Goal: Task Accomplishment & Management: Manage account settings

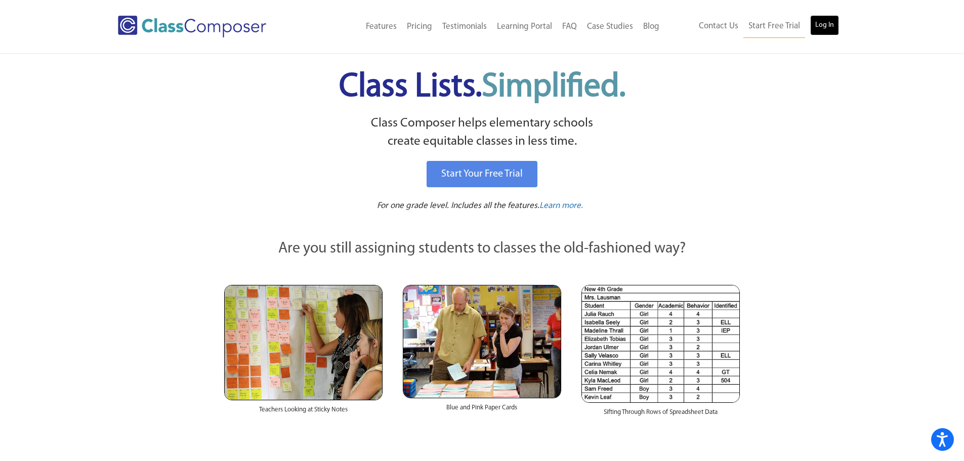
click at [827, 32] on link "Log In" at bounding box center [824, 25] width 29 height 20
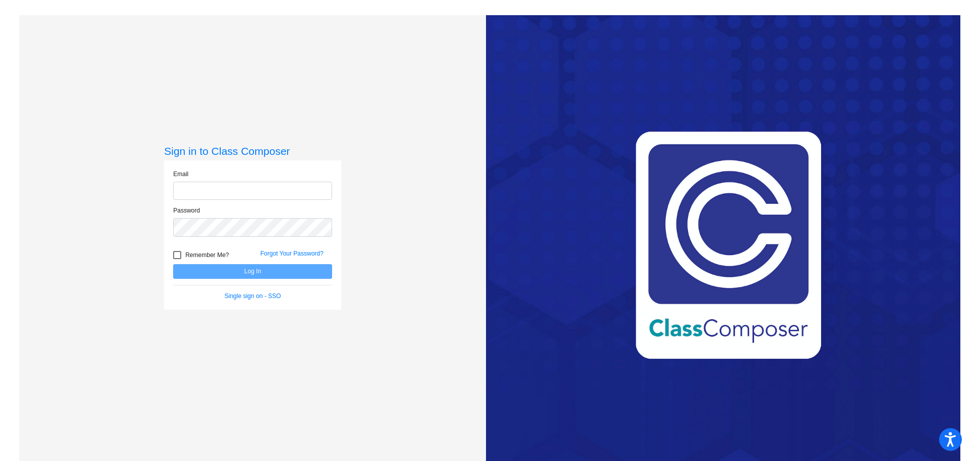
type input "[EMAIL_ADDRESS][DOMAIN_NAME]"
click at [264, 272] on button "Log In" at bounding box center [252, 271] width 159 height 15
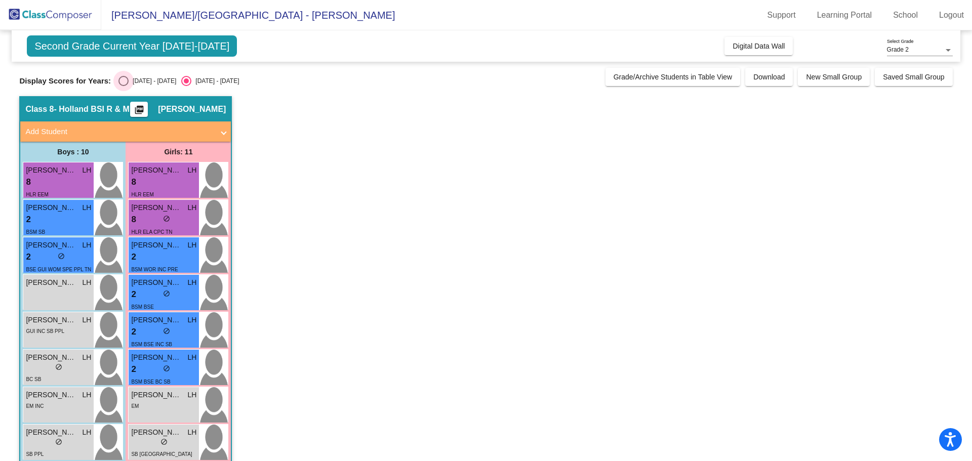
click at [127, 80] on div "Select an option" at bounding box center [123, 81] width 10 height 10
click at [124, 86] on input "[DATE] - [DATE]" at bounding box center [123, 86] width 1 height 1
radio input "true"
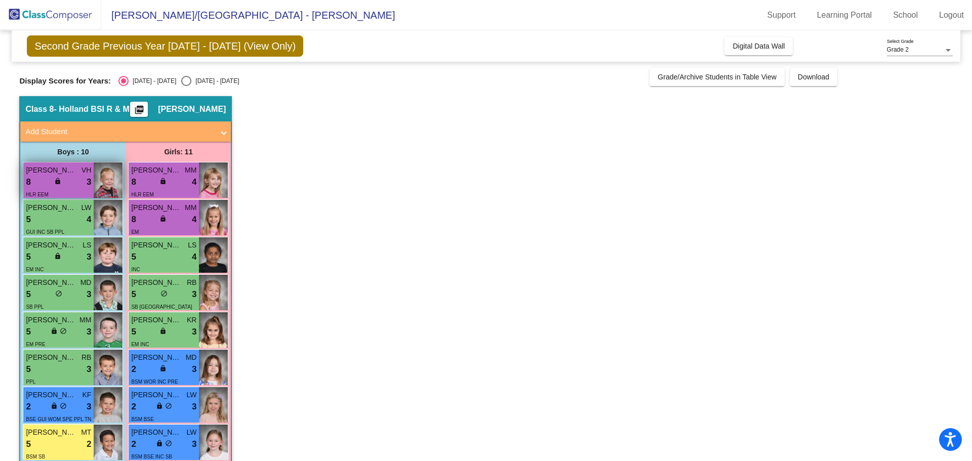
click at [75, 176] on div "8 lock do_not_disturb_alt 3" at bounding box center [58, 182] width 65 height 13
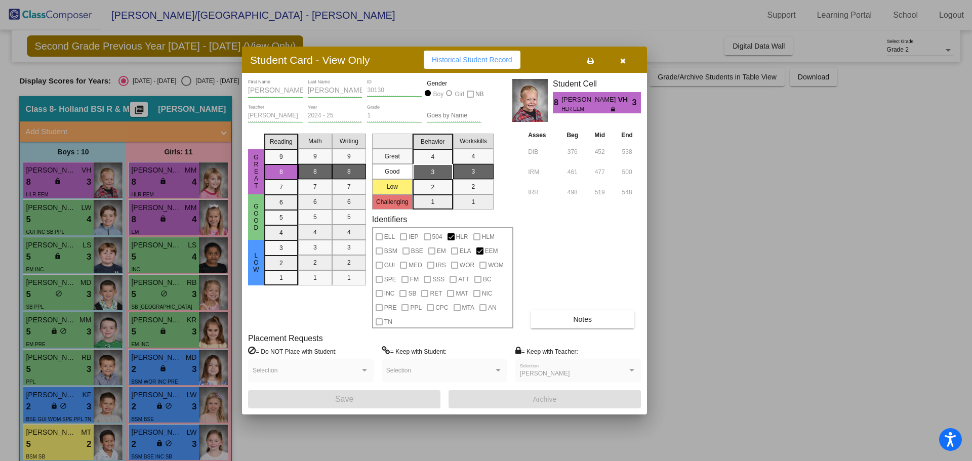
click at [622, 60] on icon "button" at bounding box center [623, 60] width 6 height 7
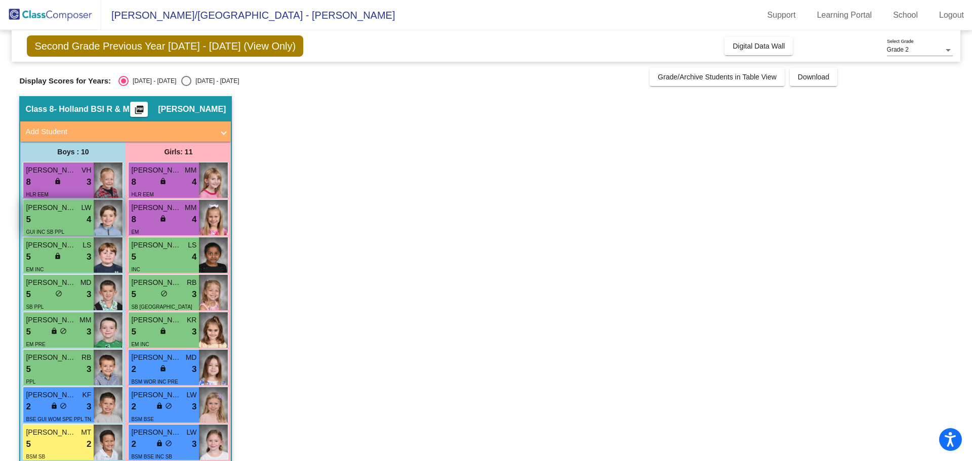
click at [68, 219] on div "5 lock do_not_disturb_alt 4" at bounding box center [58, 219] width 65 height 13
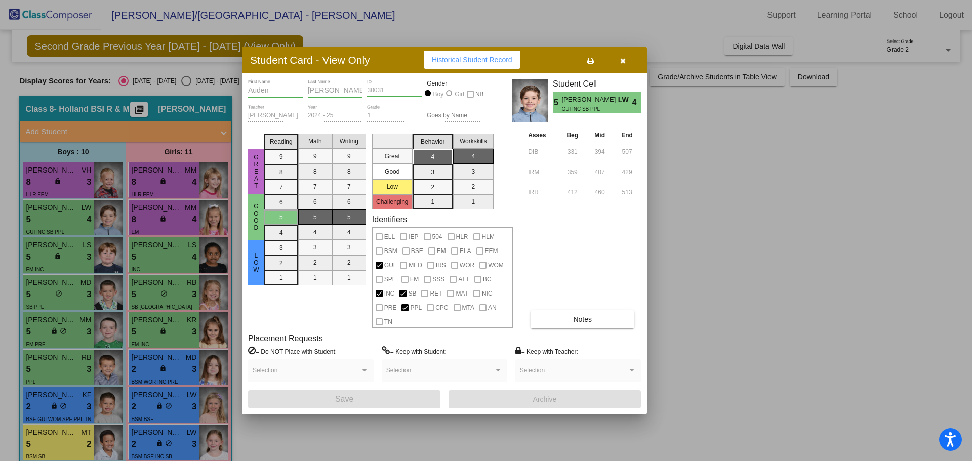
click at [623, 66] on button "button" at bounding box center [622, 60] width 32 height 18
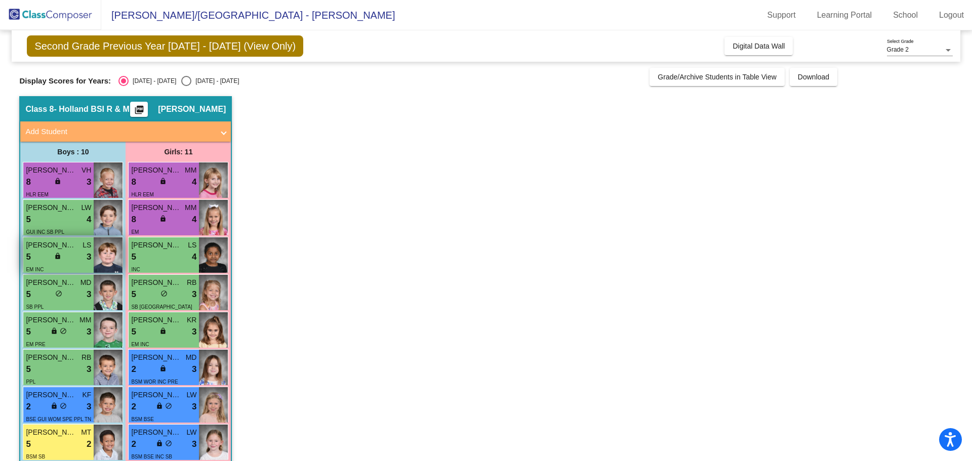
click at [52, 260] on div "5 lock do_not_disturb_alt 3" at bounding box center [58, 257] width 65 height 13
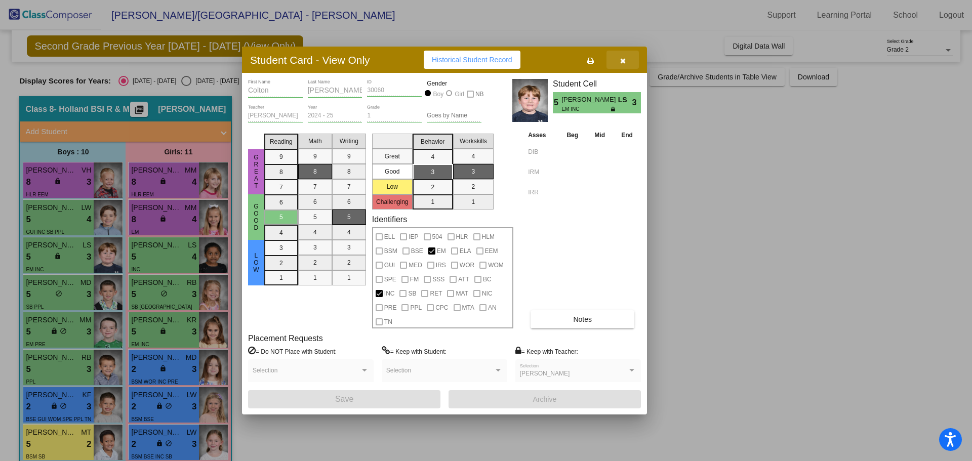
click at [625, 60] on icon "button" at bounding box center [623, 60] width 6 height 7
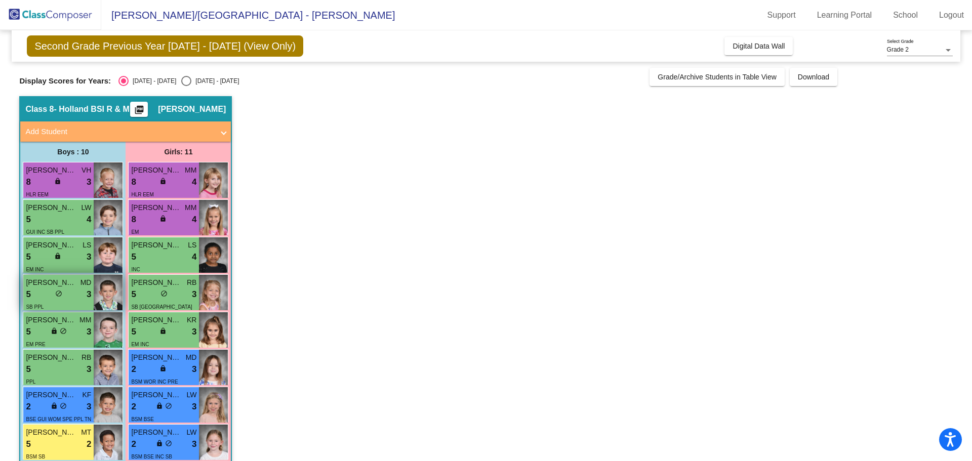
click at [45, 290] on div "5 lock do_not_disturb_alt 3" at bounding box center [58, 294] width 65 height 13
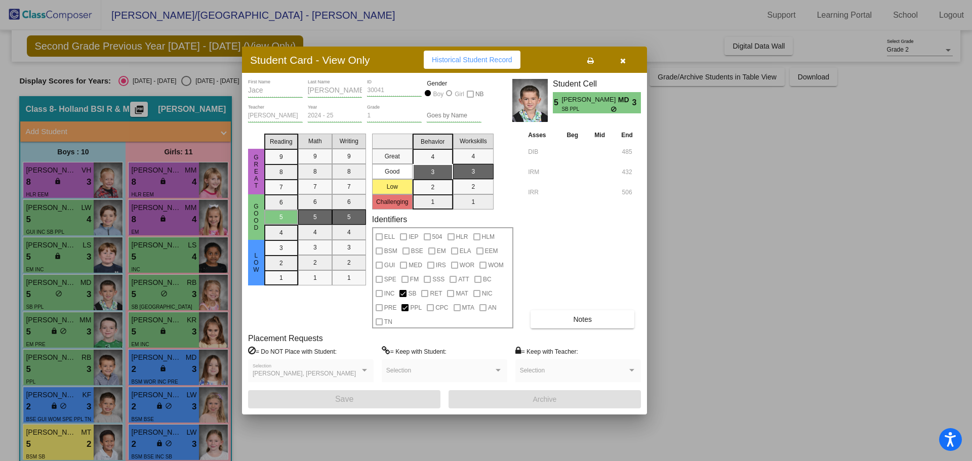
click at [627, 62] on button "button" at bounding box center [622, 60] width 32 height 18
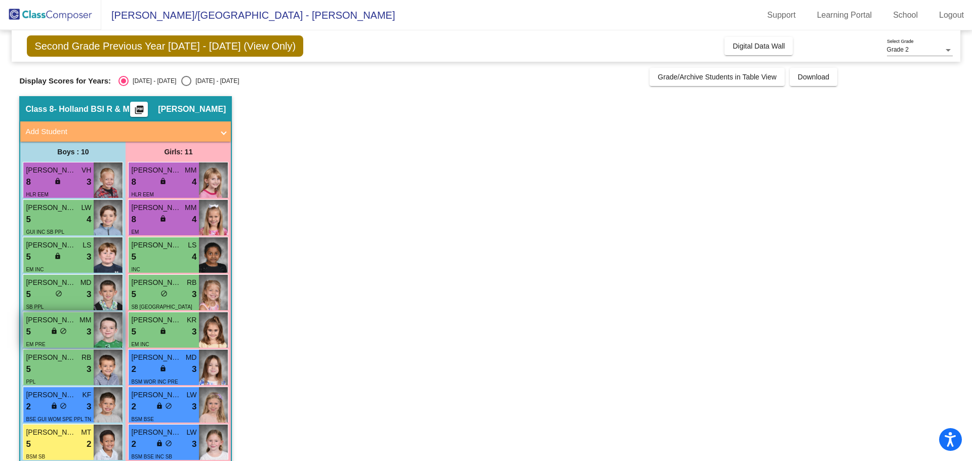
click at [60, 328] on span "do_not_disturb_alt" at bounding box center [63, 330] width 7 height 7
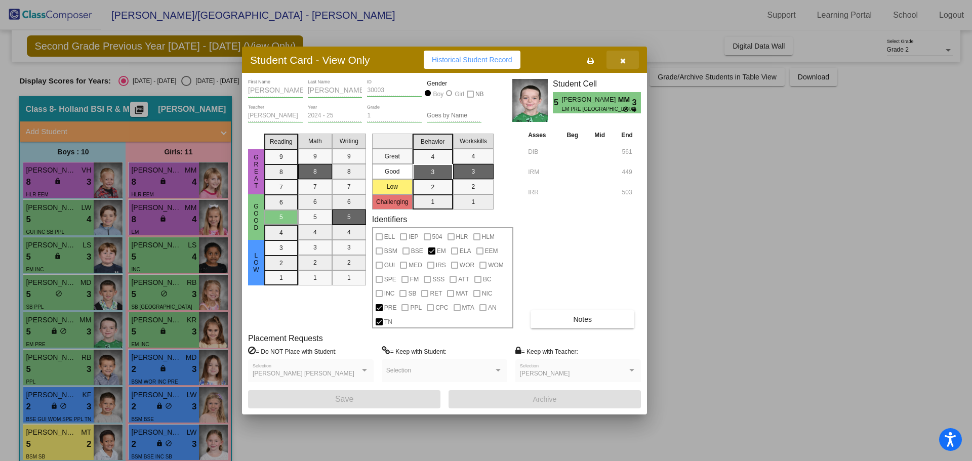
click at [619, 64] on button "button" at bounding box center [622, 60] width 32 height 18
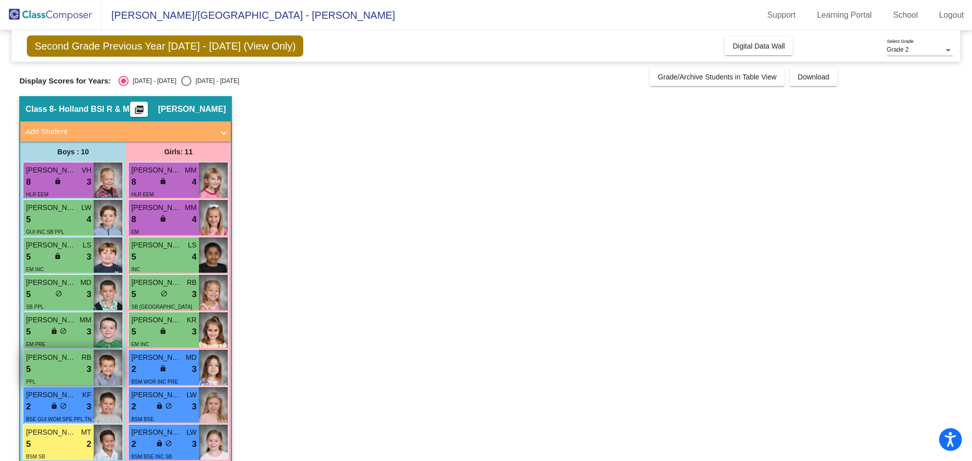
click at [61, 374] on div "5 lock do_not_disturb_alt 3" at bounding box center [58, 369] width 65 height 13
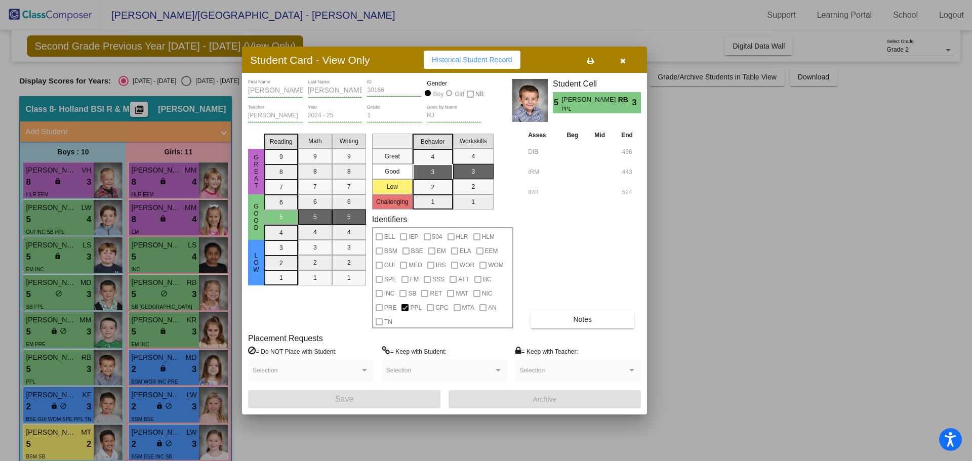
click at [617, 57] on button "button" at bounding box center [622, 60] width 32 height 18
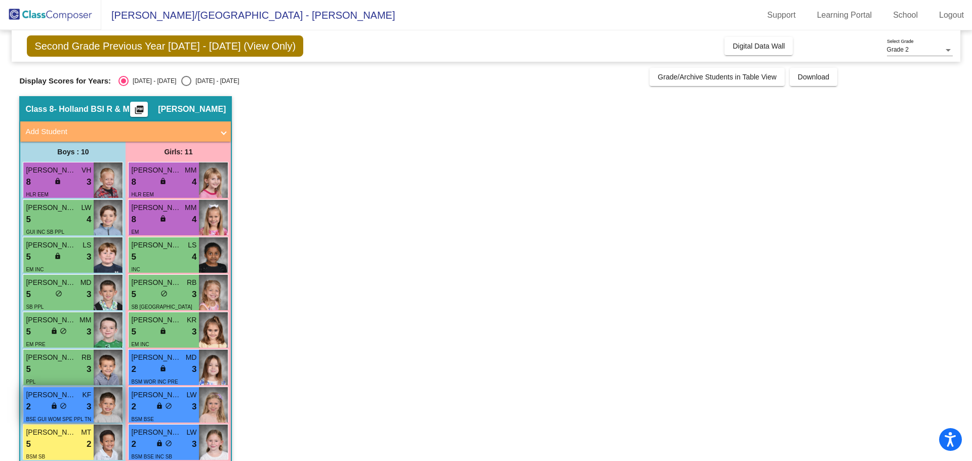
click at [49, 403] on div "2 lock do_not_disturb_alt 3" at bounding box center [58, 406] width 65 height 13
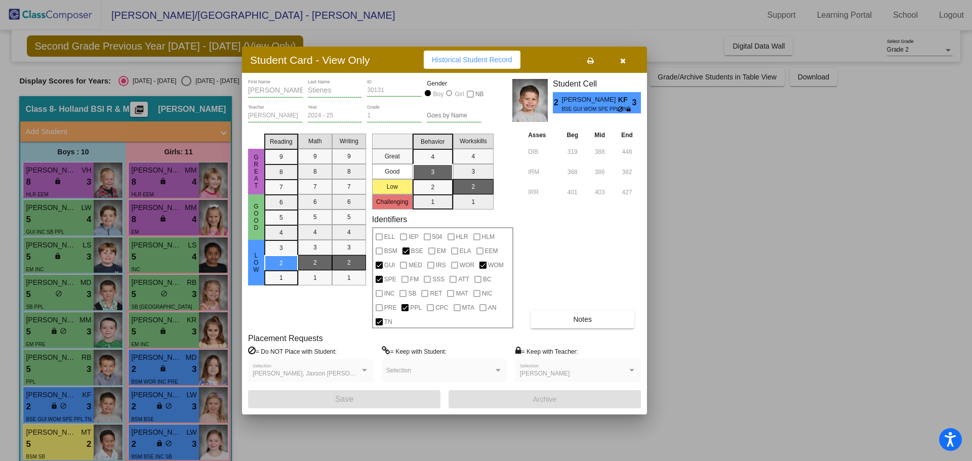
click at [627, 61] on button "button" at bounding box center [622, 60] width 32 height 18
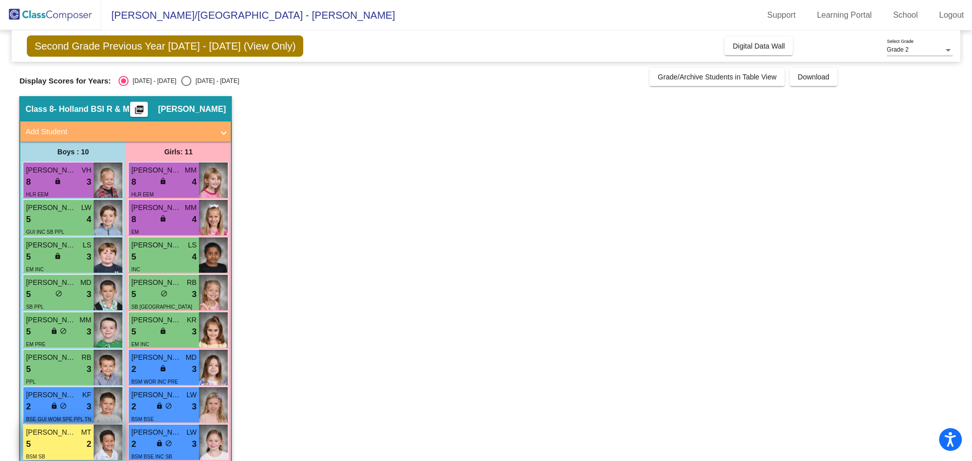
click at [68, 440] on div "5 lock do_not_disturb_alt 2" at bounding box center [58, 444] width 65 height 13
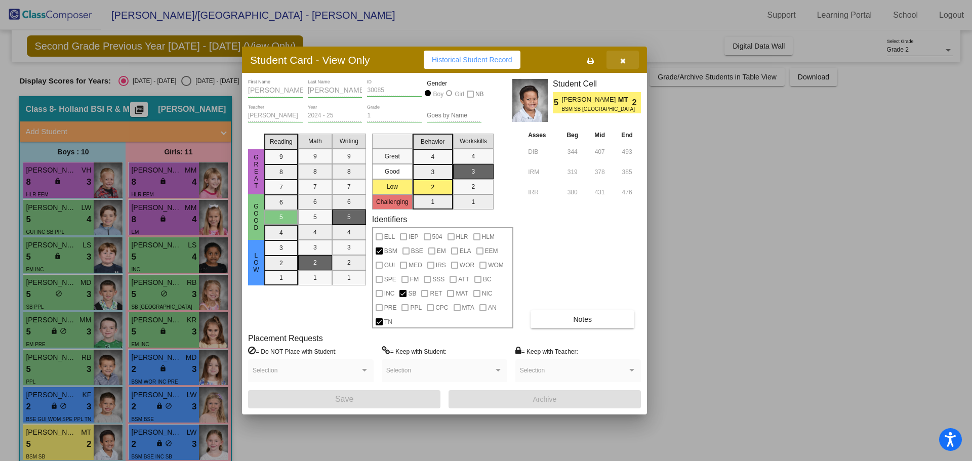
click at [626, 65] on button "button" at bounding box center [622, 60] width 32 height 18
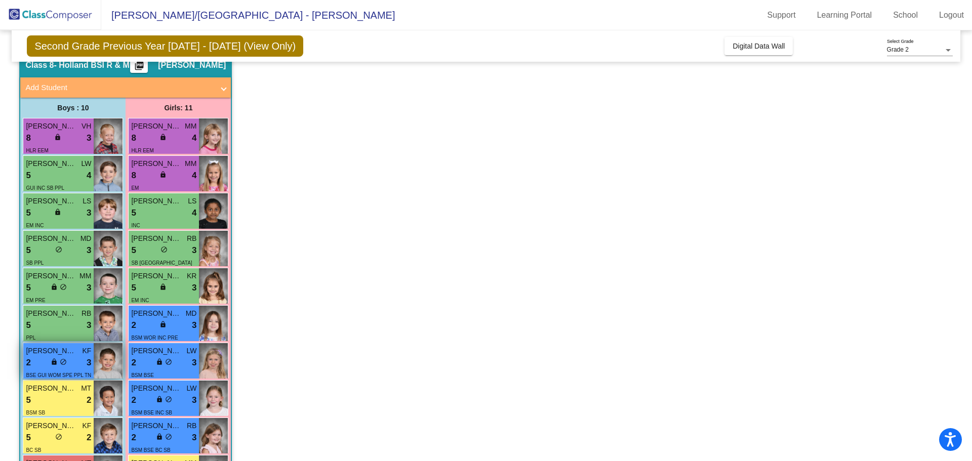
scroll to position [129, 0]
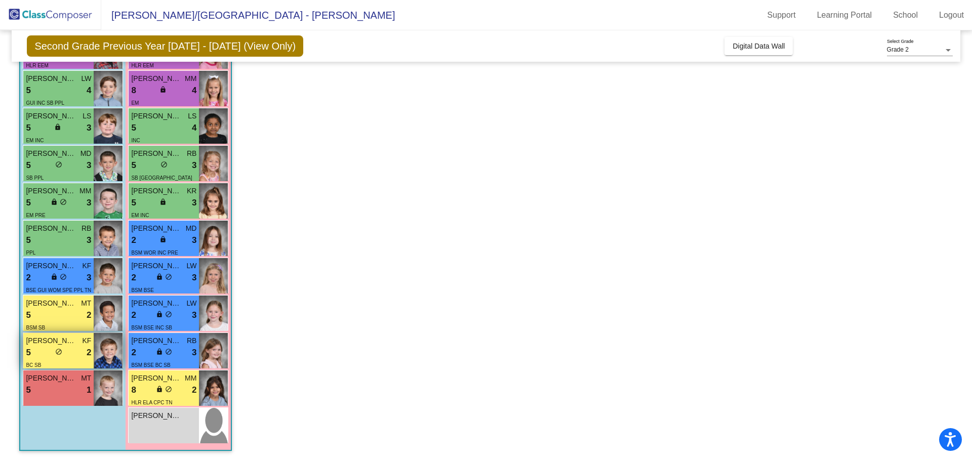
click at [71, 357] on div "5 lock do_not_disturb_alt 2" at bounding box center [58, 352] width 65 height 13
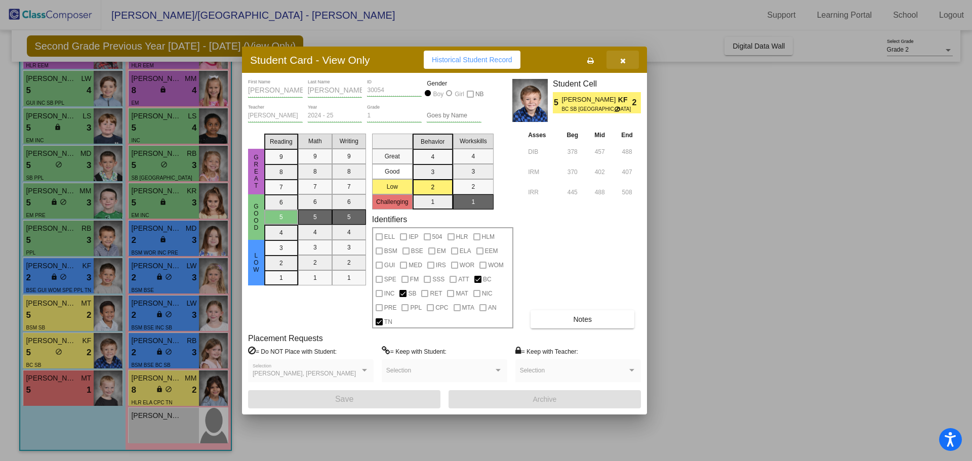
click at [618, 63] on button "button" at bounding box center [622, 60] width 32 height 18
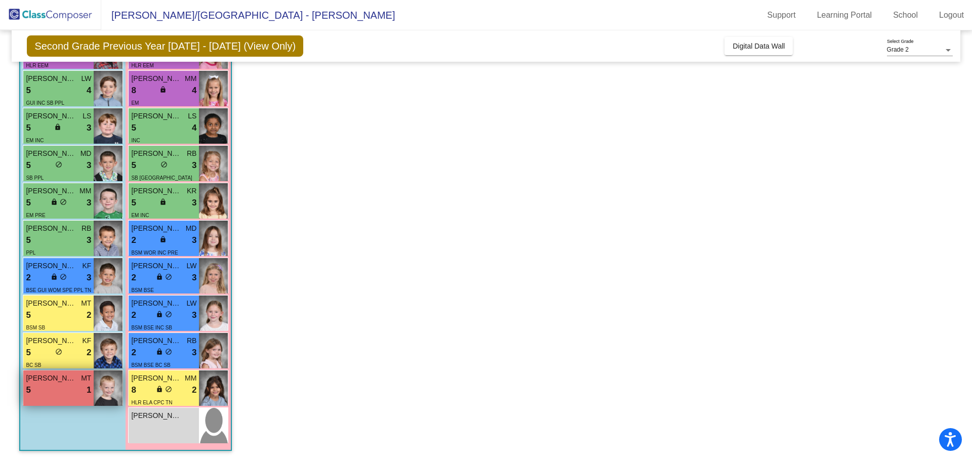
click at [77, 390] on div "5 lock do_not_disturb_alt 1" at bounding box center [58, 390] width 65 height 13
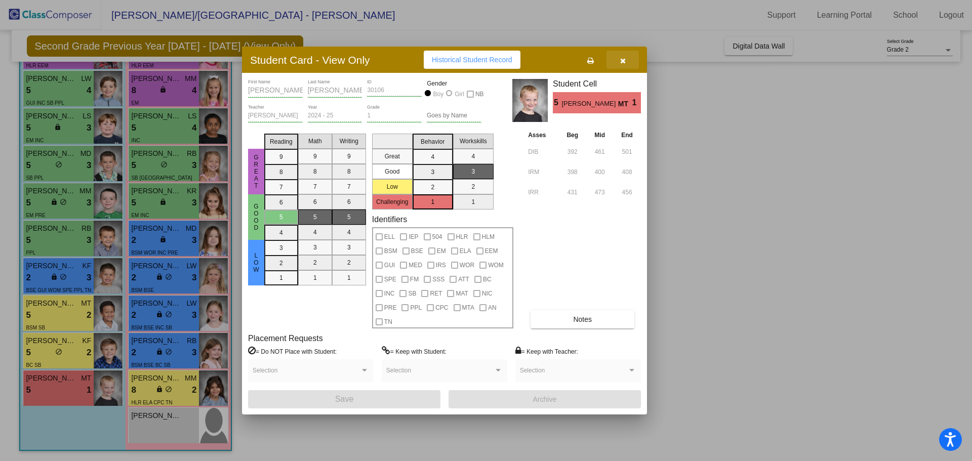
click at [615, 60] on button "button" at bounding box center [622, 60] width 32 height 18
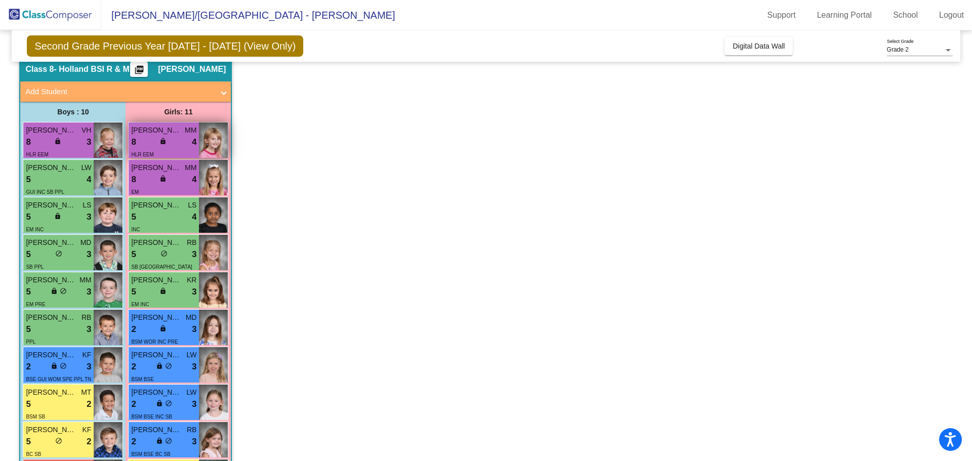
scroll to position [42, 0]
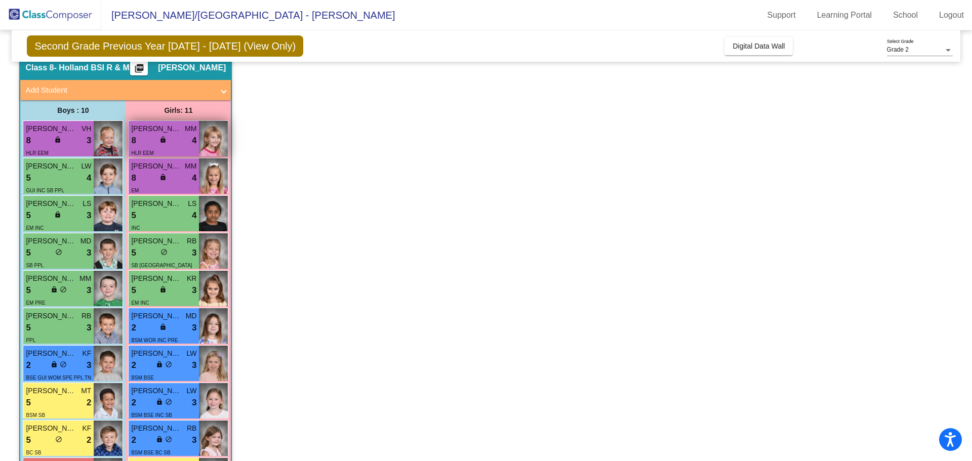
click at [175, 144] on div "8 lock do_not_disturb_alt 4" at bounding box center [163, 140] width 65 height 13
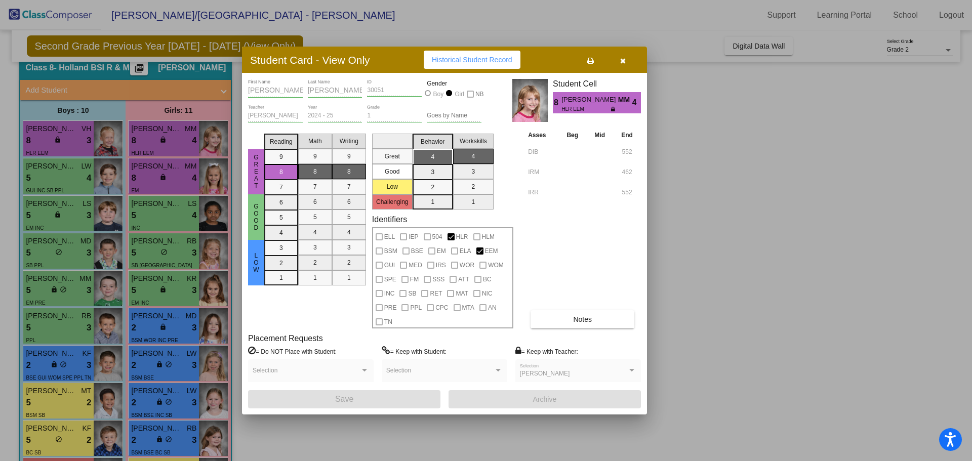
click at [623, 64] on icon "button" at bounding box center [623, 60] width 6 height 7
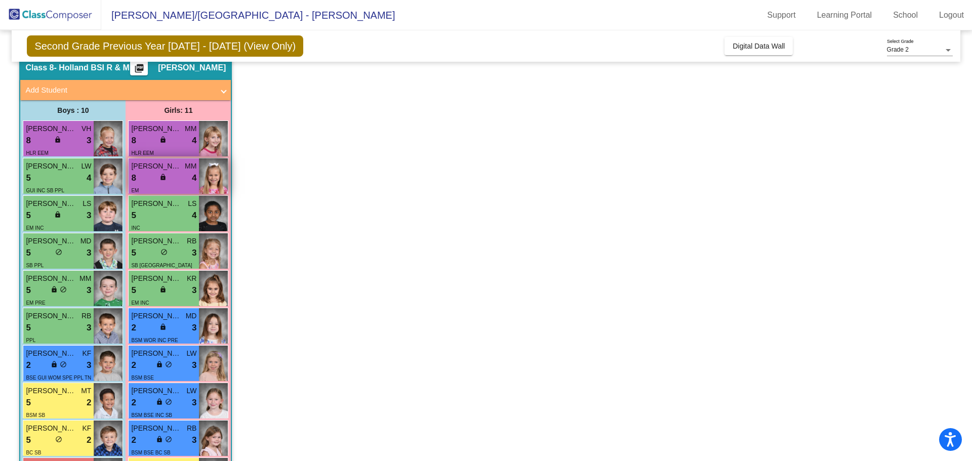
click at [172, 188] on div "EM" at bounding box center [163, 190] width 65 height 11
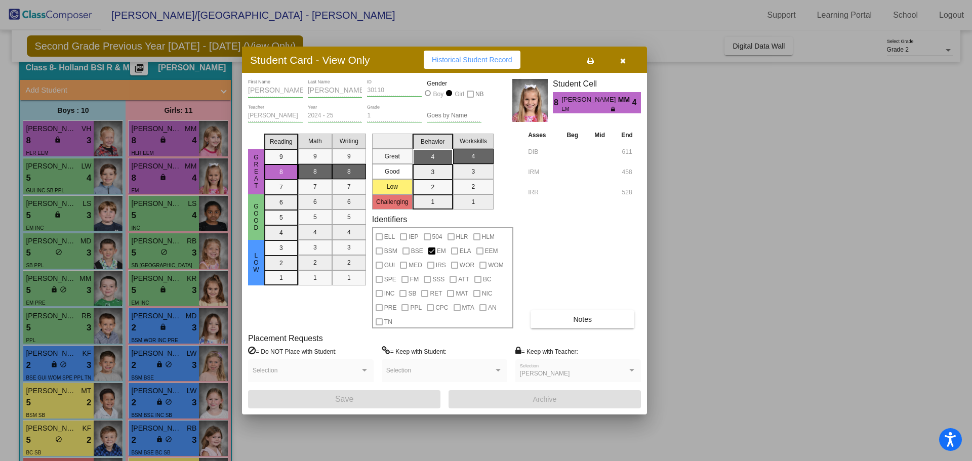
click at [622, 62] on icon "button" at bounding box center [623, 60] width 6 height 7
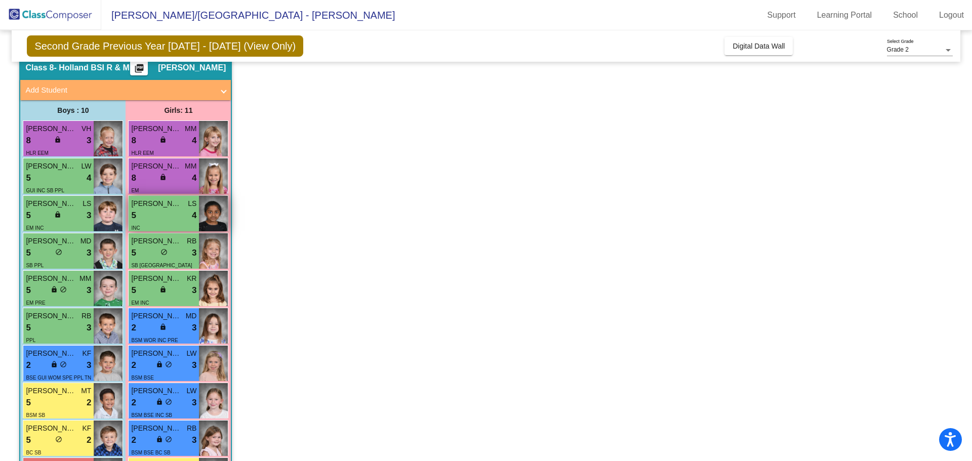
click at [175, 222] on div "INC" at bounding box center [163, 227] width 65 height 11
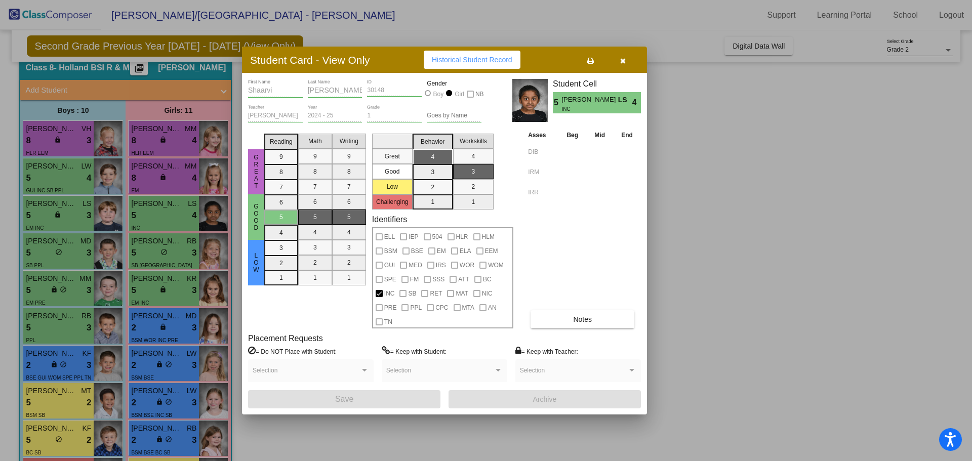
click at [631, 66] on button "button" at bounding box center [622, 60] width 32 height 18
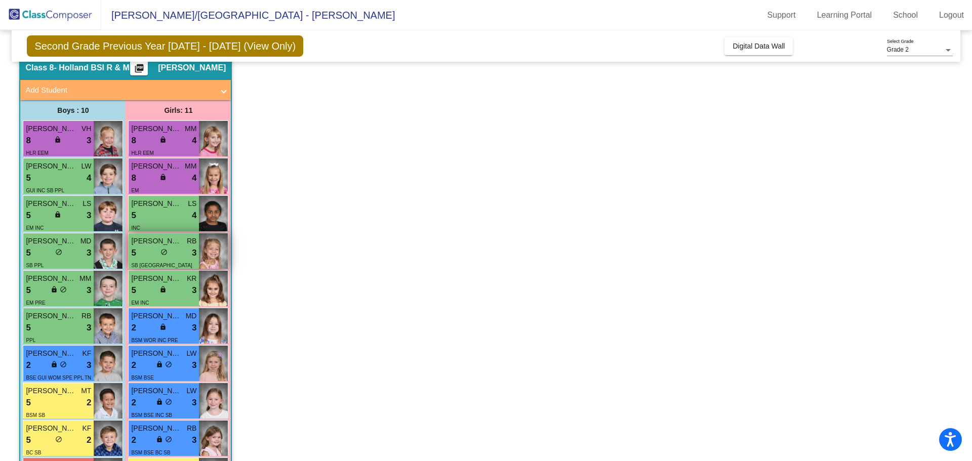
click at [168, 257] on div "5 lock do_not_disturb_alt 3" at bounding box center [163, 253] width 65 height 13
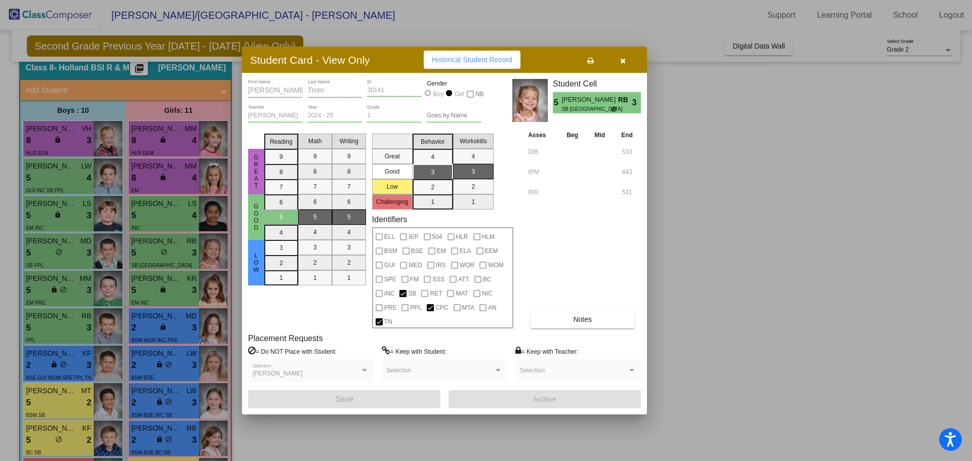
click at [629, 60] on button "button" at bounding box center [622, 60] width 32 height 18
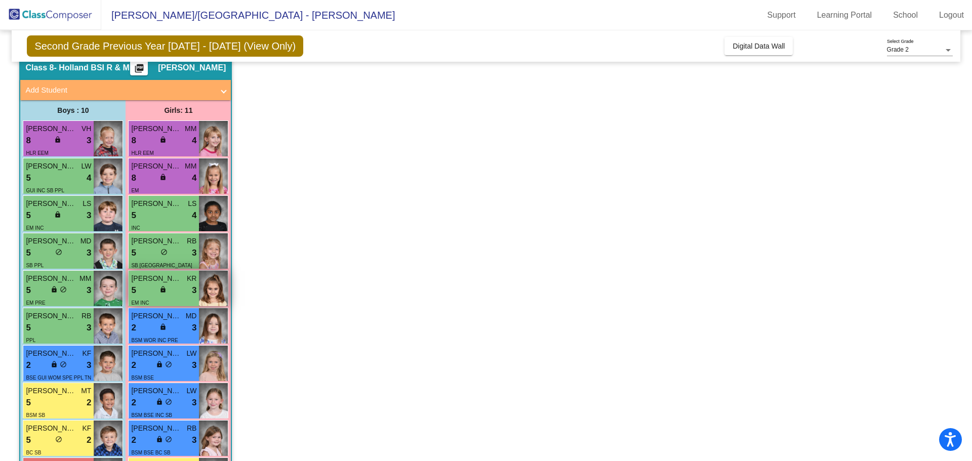
click at [174, 303] on div "EM INC [GEOGRAPHIC_DATA]" at bounding box center [163, 307] width 65 height 21
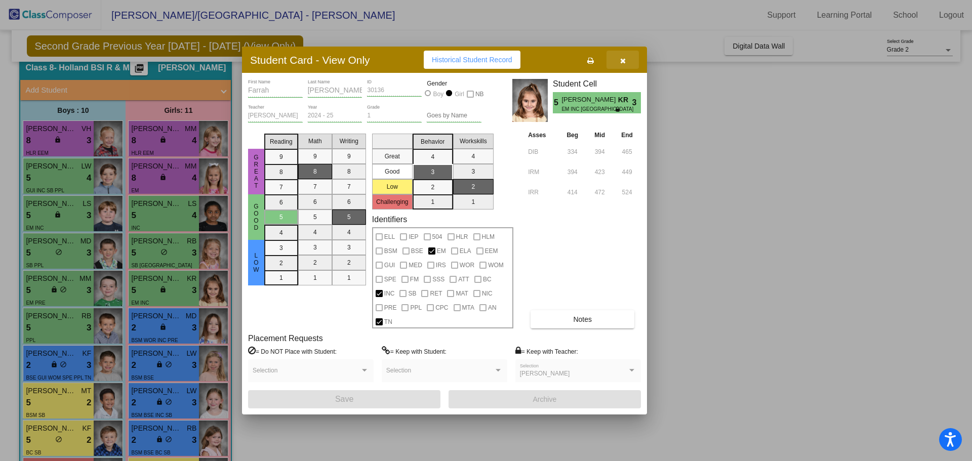
click at [627, 62] on button "button" at bounding box center [622, 60] width 32 height 18
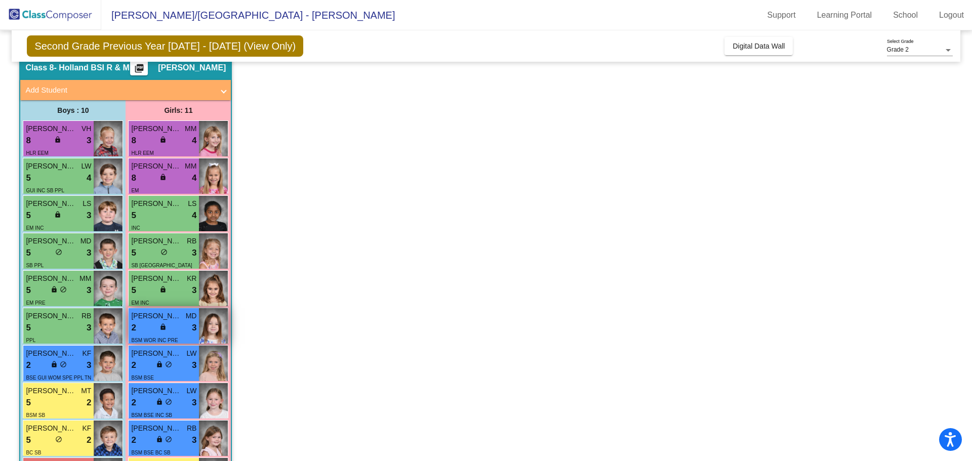
click at [177, 329] on div "2 lock do_not_disturb_alt 3" at bounding box center [163, 327] width 65 height 13
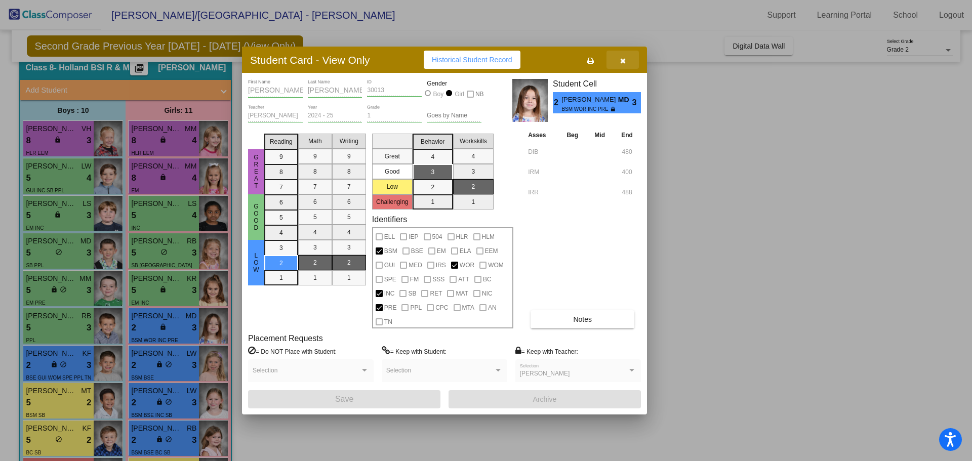
click at [623, 64] on button "button" at bounding box center [622, 60] width 32 height 18
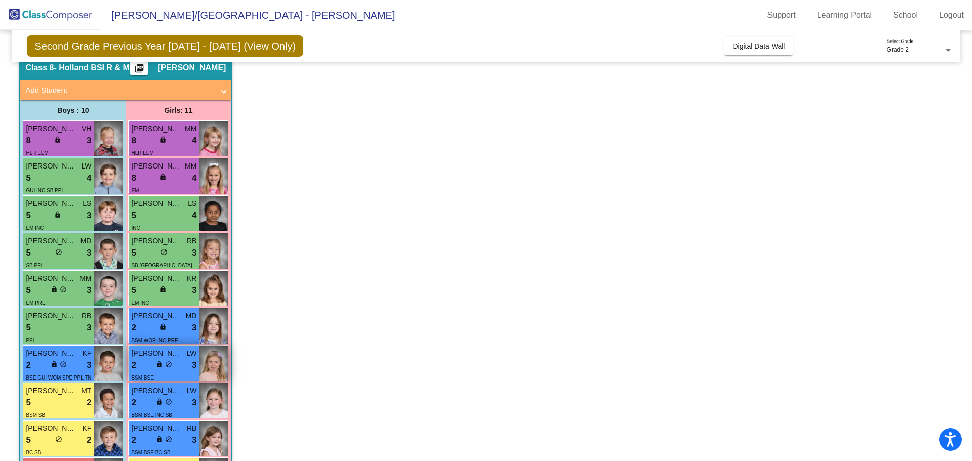
click at [177, 369] on div "2 lock do_not_disturb_alt 3" at bounding box center [163, 365] width 65 height 13
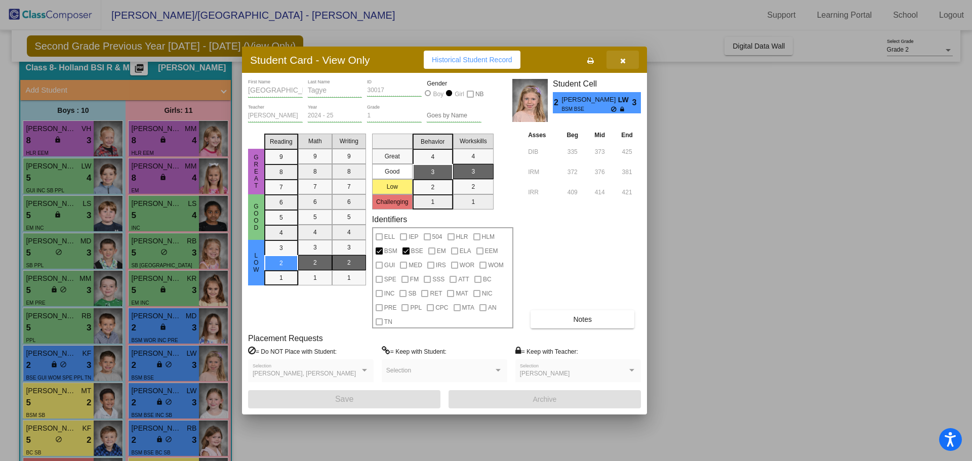
click at [625, 66] on button "button" at bounding box center [622, 60] width 32 height 18
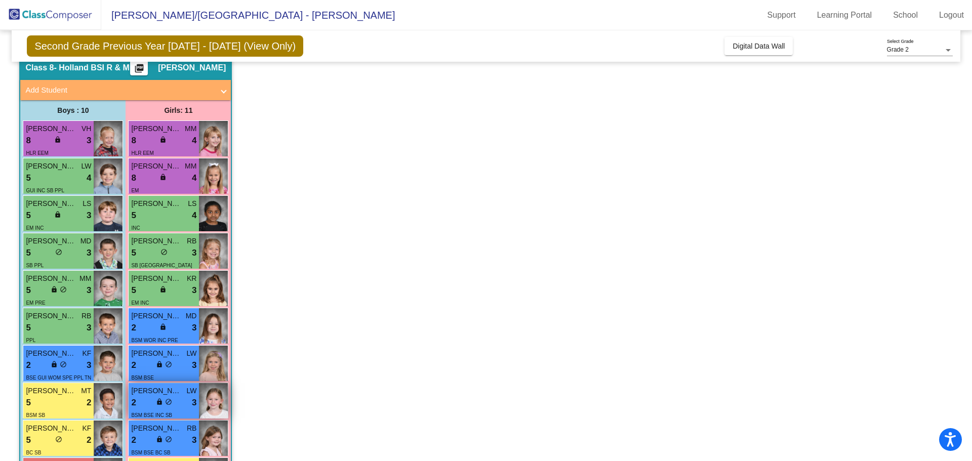
click at [183, 404] on div "2 lock do_not_disturb_alt 3" at bounding box center [163, 402] width 65 height 13
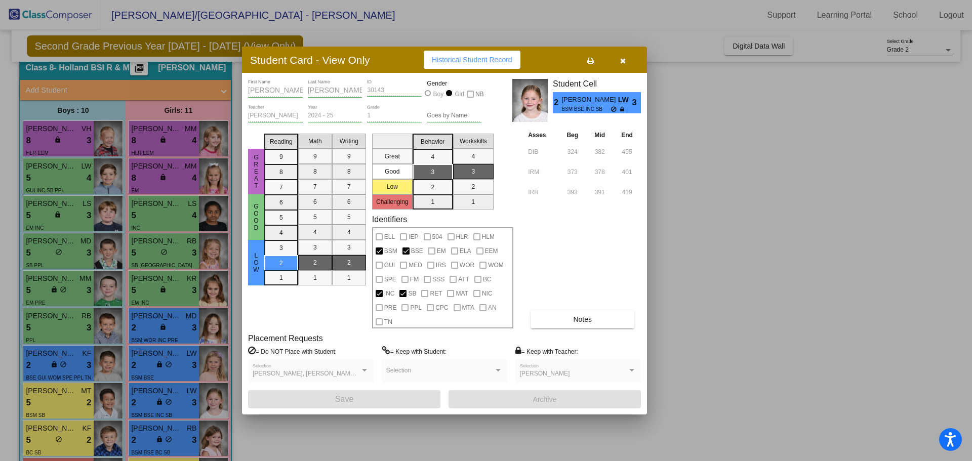
click at [612, 57] on button "button" at bounding box center [622, 60] width 32 height 18
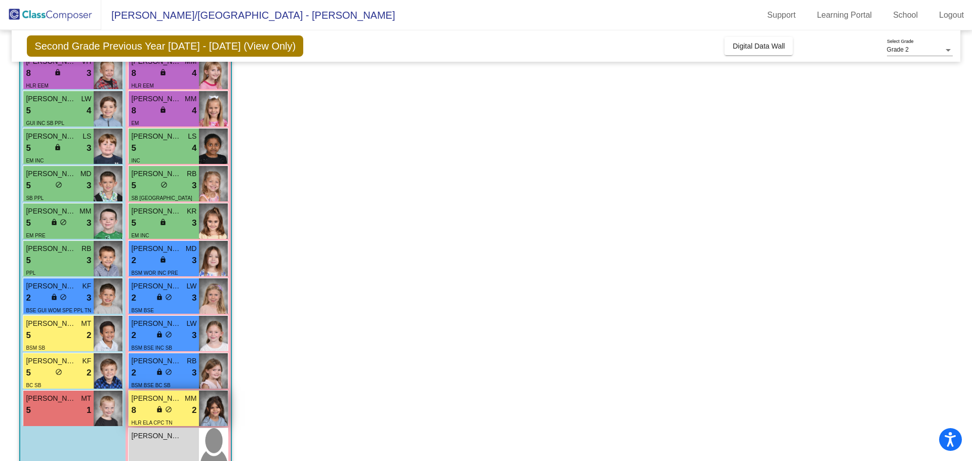
scroll to position [129, 0]
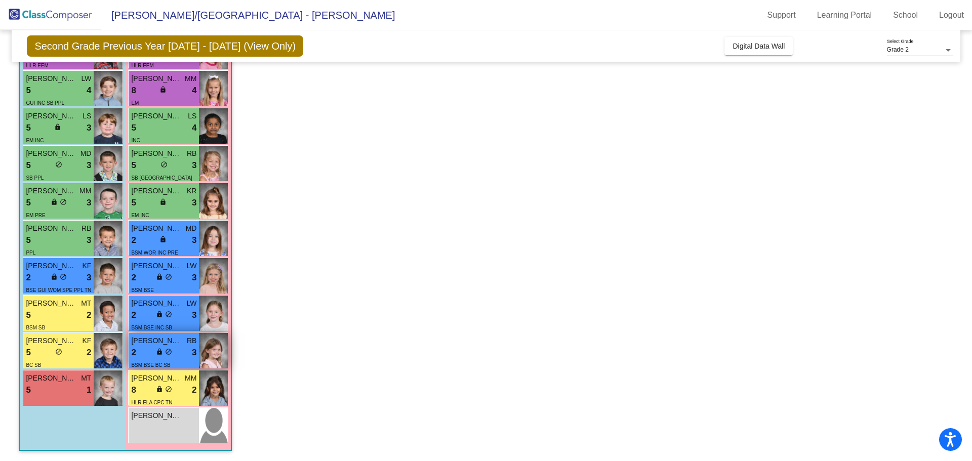
click at [180, 359] on div "BSM BSE BC SB [GEOGRAPHIC_DATA]" at bounding box center [163, 369] width 65 height 21
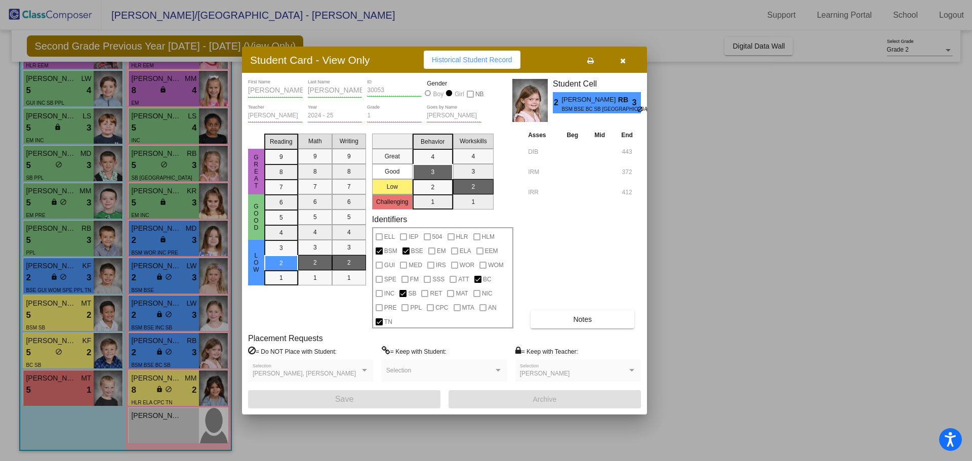
click at [616, 59] on button "button" at bounding box center [622, 60] width 32 height 18
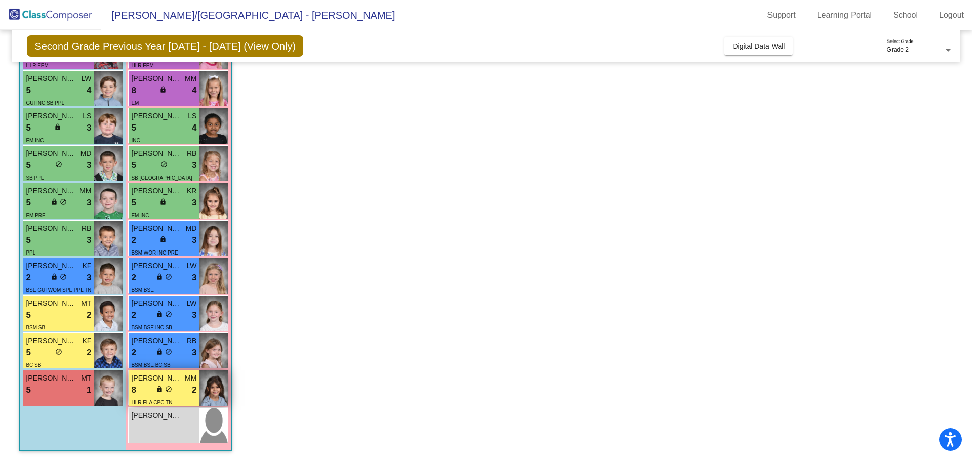
click at [182, 398] on div "HLR ELA CPC TN" at bounding box center [163, 402] width 65 height 11
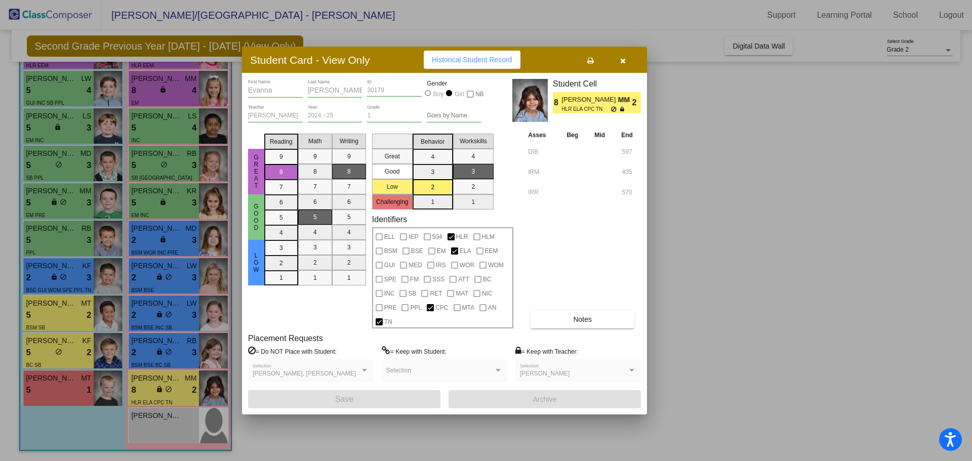
click at [623, 68] on button "button" at bounding box center [622, 60] width 32 height 18
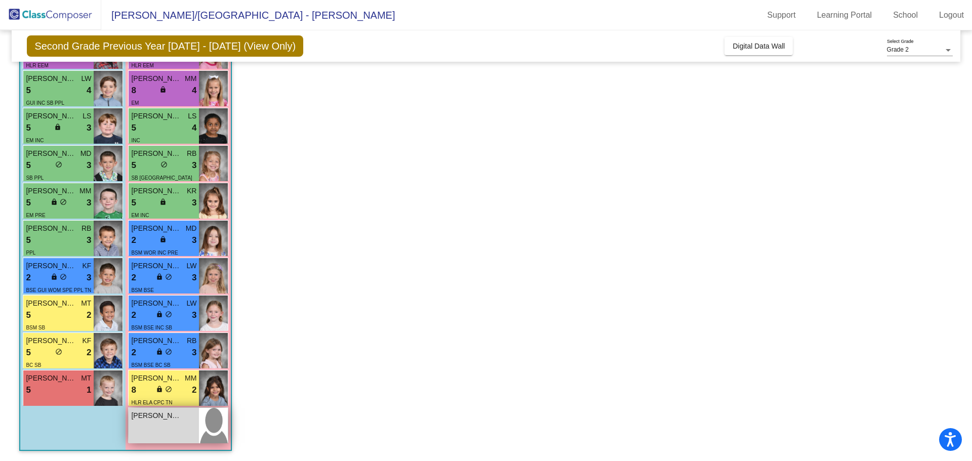
click at [187, 432] on div "[PERSON_NAME] lock do_not_disturb_alt" at bounding box center [164, 425] width 70 height 35
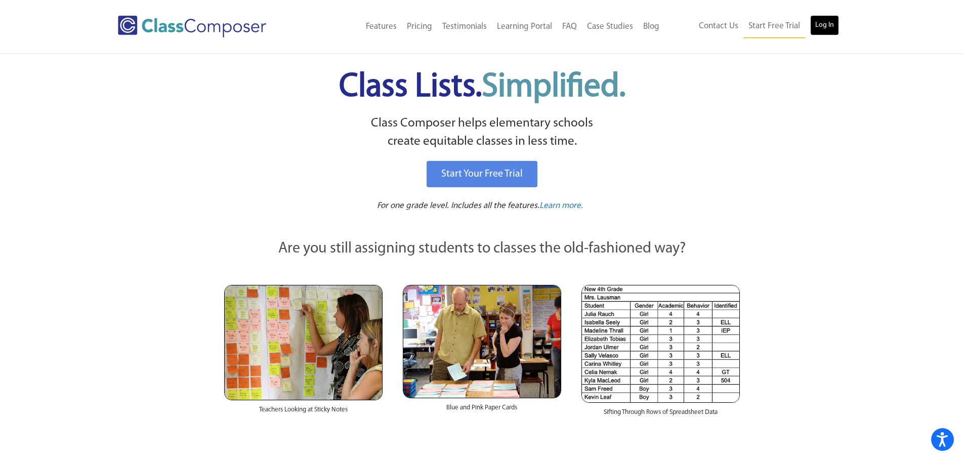
click at [827, 18] on link "Log In" at bounding box center [824, 25] width 29 height 20
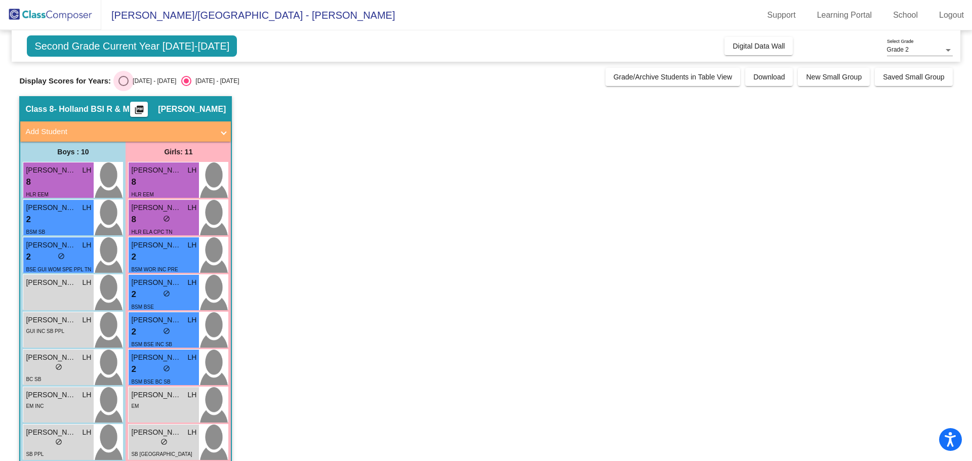
click at [122, 83] on div "Select an option" at bounding box center [123, 81] width 10 height 10
click at [123, 86] on input "[DATE] - [DATE]" at bounding box center [123, 86] width 1 height 1
radio input "true"
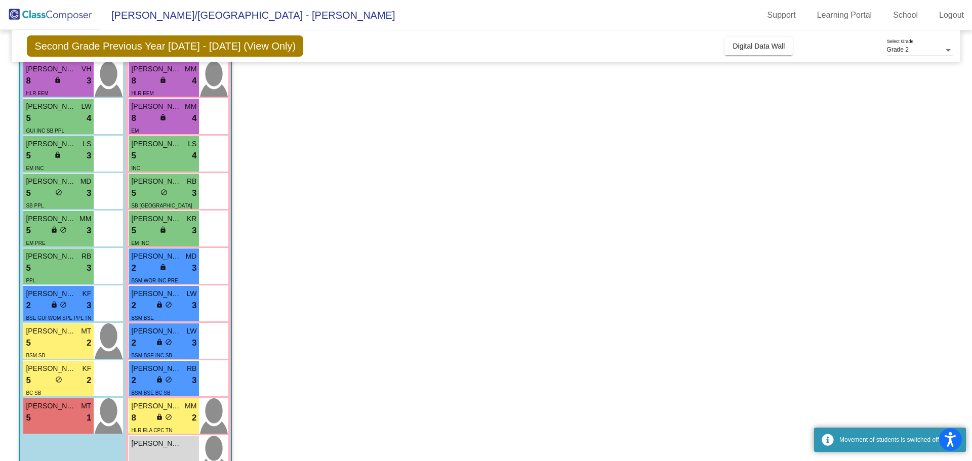
scroll to position [51, 0]
